Goal: Task Accomplishment & Management: Use online tool/utility

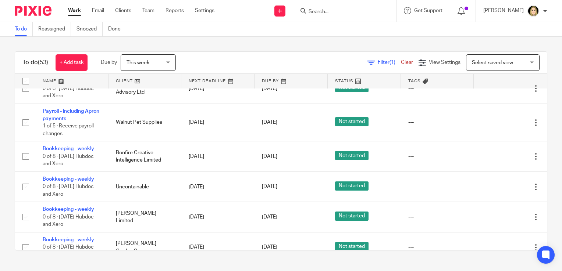
scroll to position [770, 0]
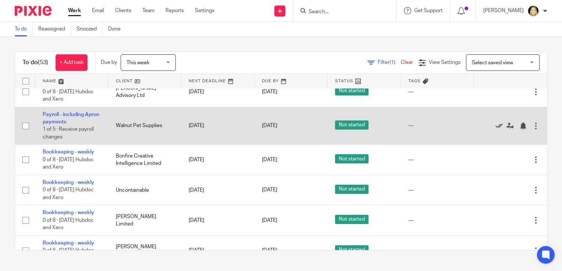
click at [495, 129] on icon at bounding box center [498, 125] width 7 height 7
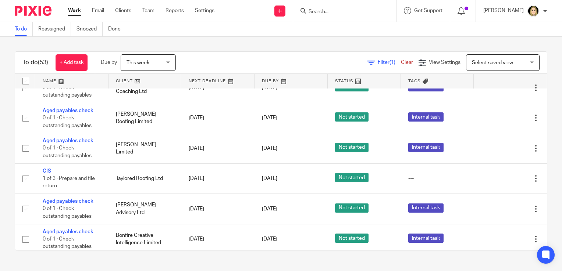
scroll to position [316, 0]
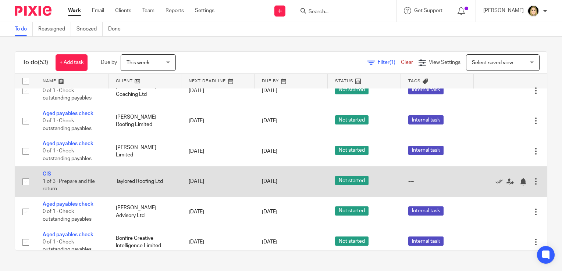
click at [48, 177] on link "CIS" at bounding box center [47, 174] width 8 height 5
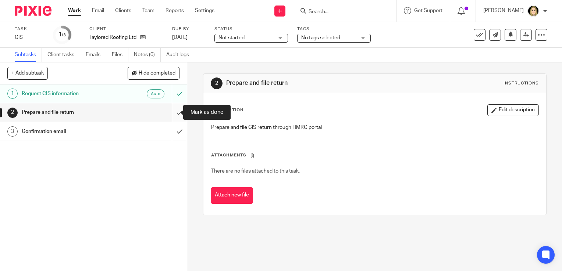
click at [175, 112] on input "submit" at bounding box center [93, 112] width 187 height 18
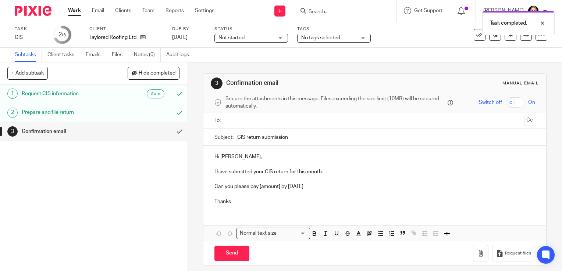
click at [262, 121] on input "text" at bounding box center [374, 120] width 293 height 8
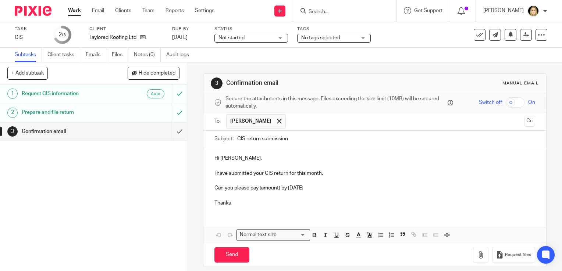
click at [279, 189] on p "Can you please pay [amount] by [DATE]" at bounding box center [374, 187] width 320 height 7
click at [325, 189] on p "Can you please pay £3450.00 by [DATE]" at bounding box center [374, 187] width 320 height 7
click at [280, 188] on p "Can you please pay £3450.00 by [DATE]" at bounding box center [374, 187] width 320 height 7
click at [287, 204] on p "Thanks" at bounding box center [374, 203] width 320 height 7
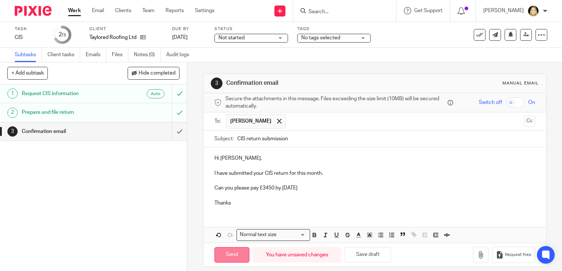
click at [230, 251] on input "Send" at bounding box center [231, 255] width 35 height 16
type input "Sent"
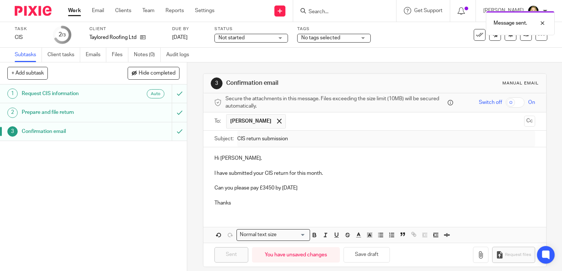
click at [75, 8] on link "Work" at bounding box center [74, 10] width 13 height 7
